Goal: Check status

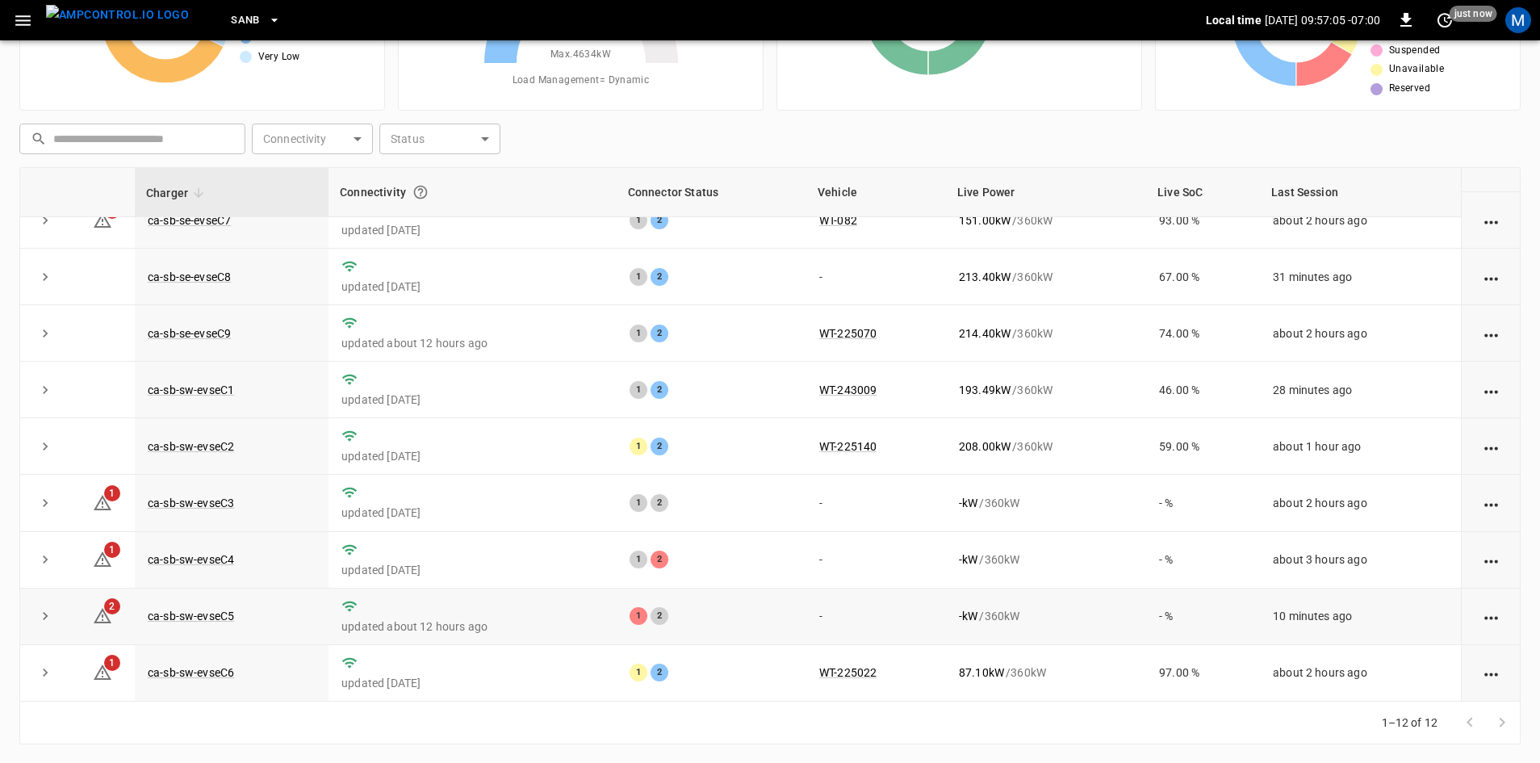
scroll to position [156, 0]
click at [230, 608] on link "ca-sb-sw-evseC5" at bounding box center [190, 614] width 93 height 19
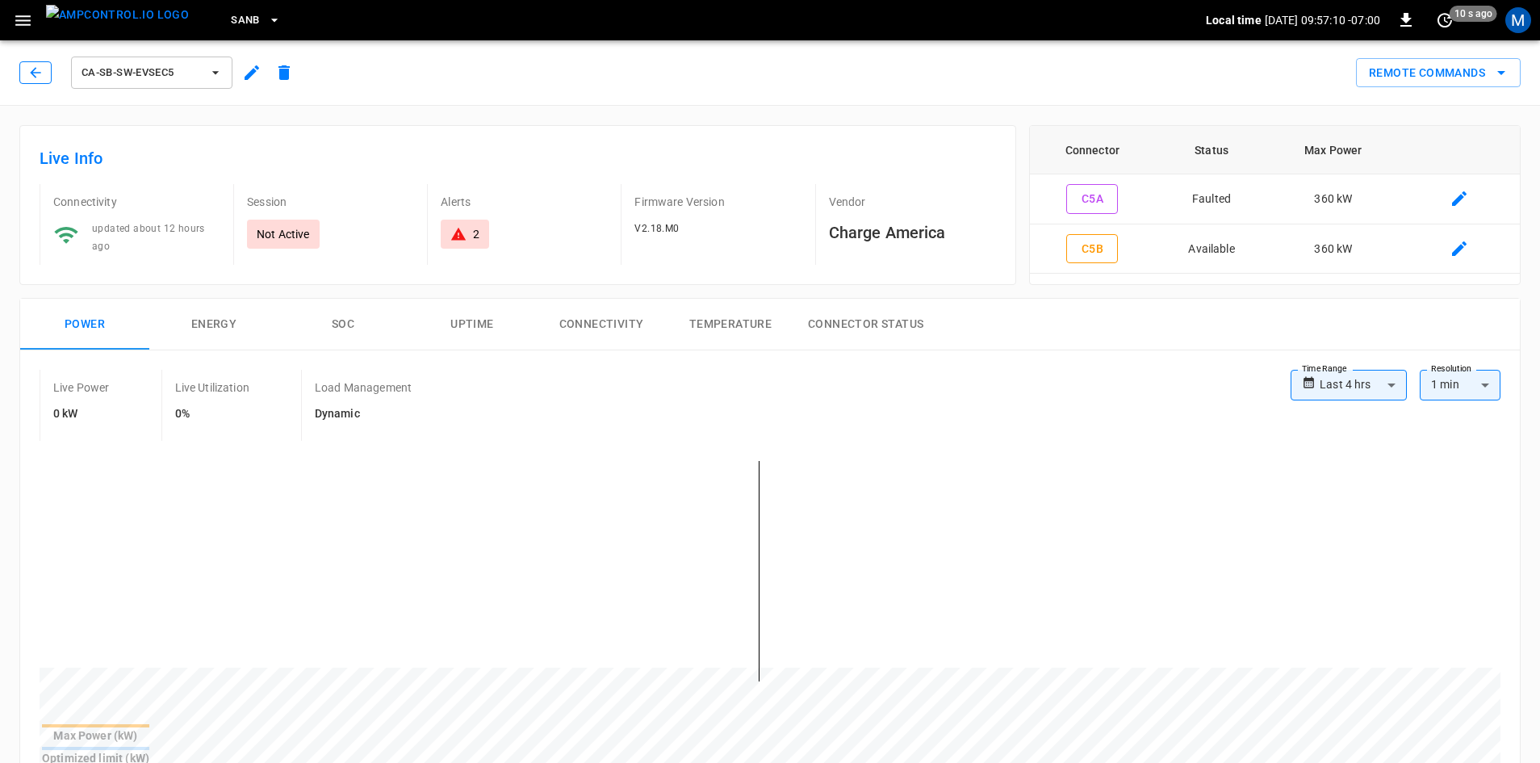
click at [47, 77] on button "button" at bounding box center [35, 72] width 32 height 23
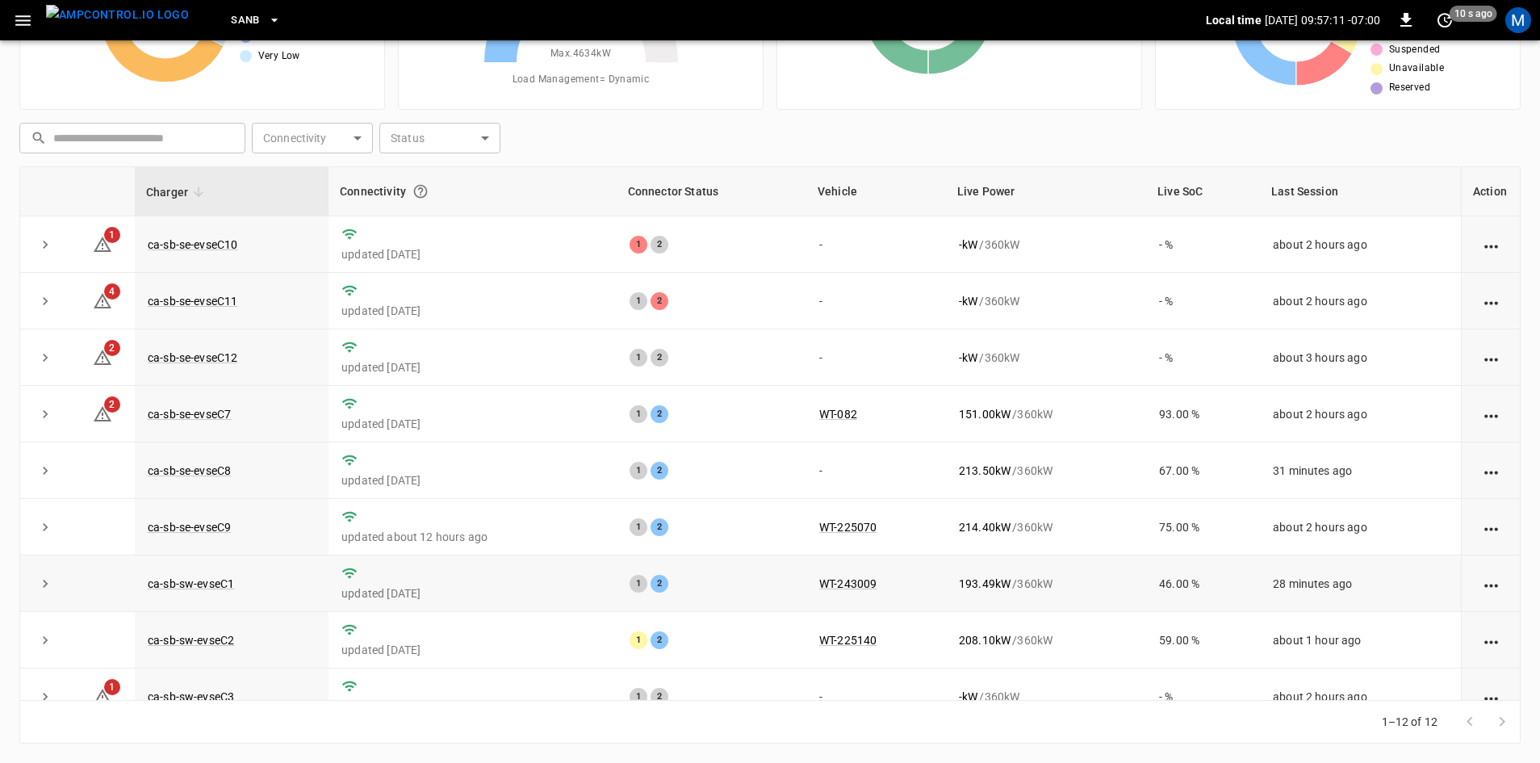
scroll to position [204, 0]
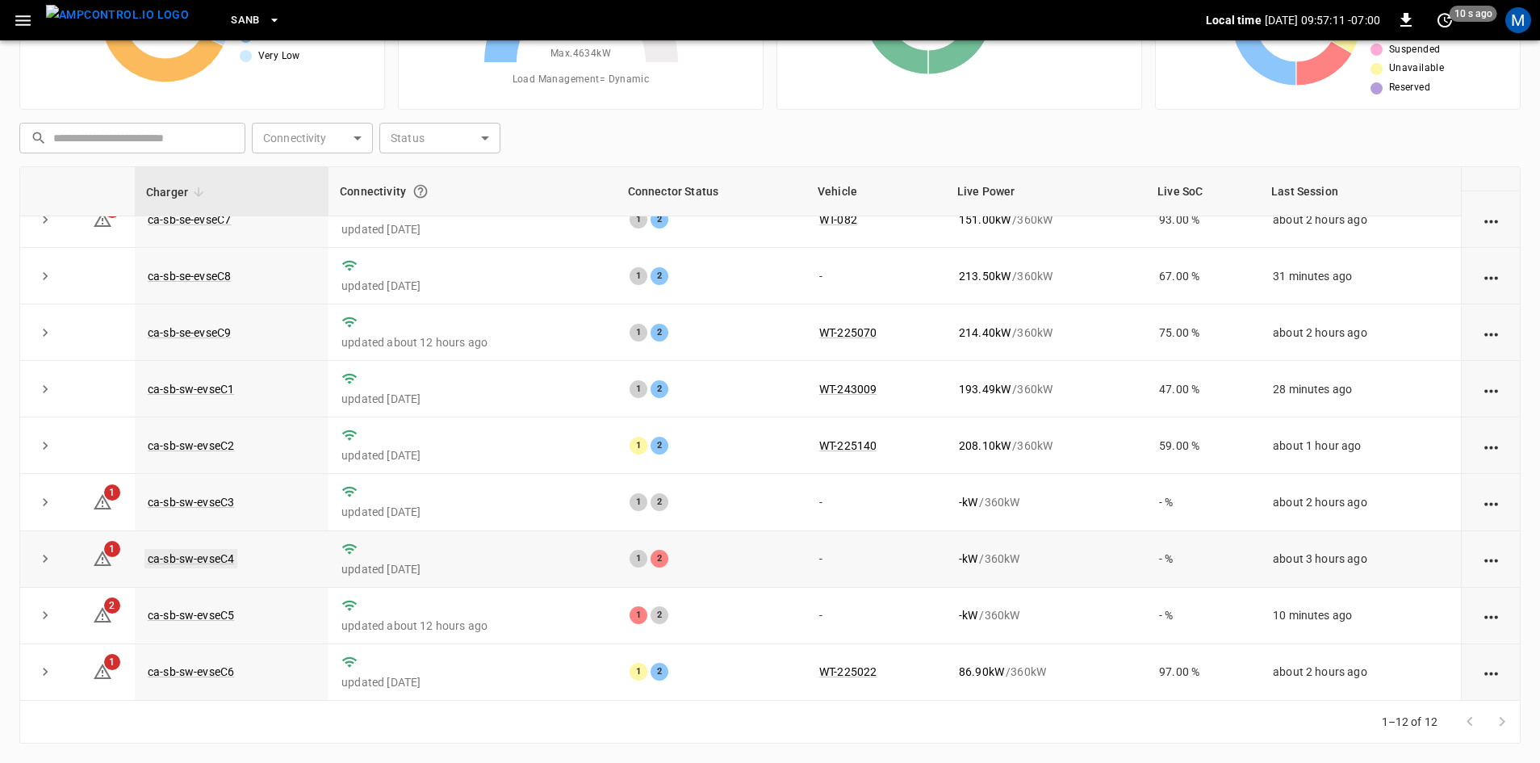
click at [198, 555] on link "ca-sb-sw-evseC4" at bounding box center [190, 558] width 93 height 19
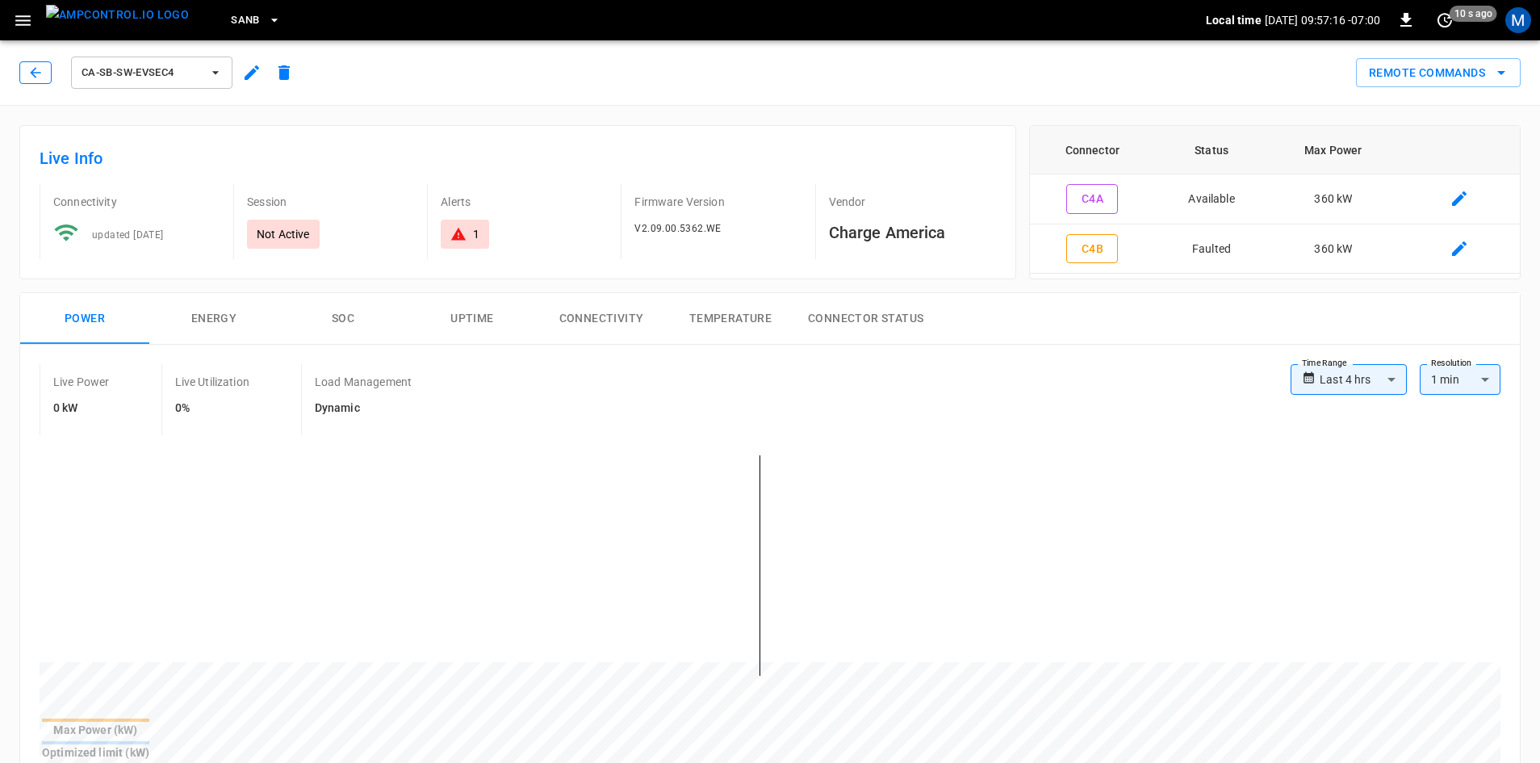
click at [44, 82] on button "button" at bounding box center [35, 72] width 32 height 23
